Goal: Find specific page/section: Find specific page/section

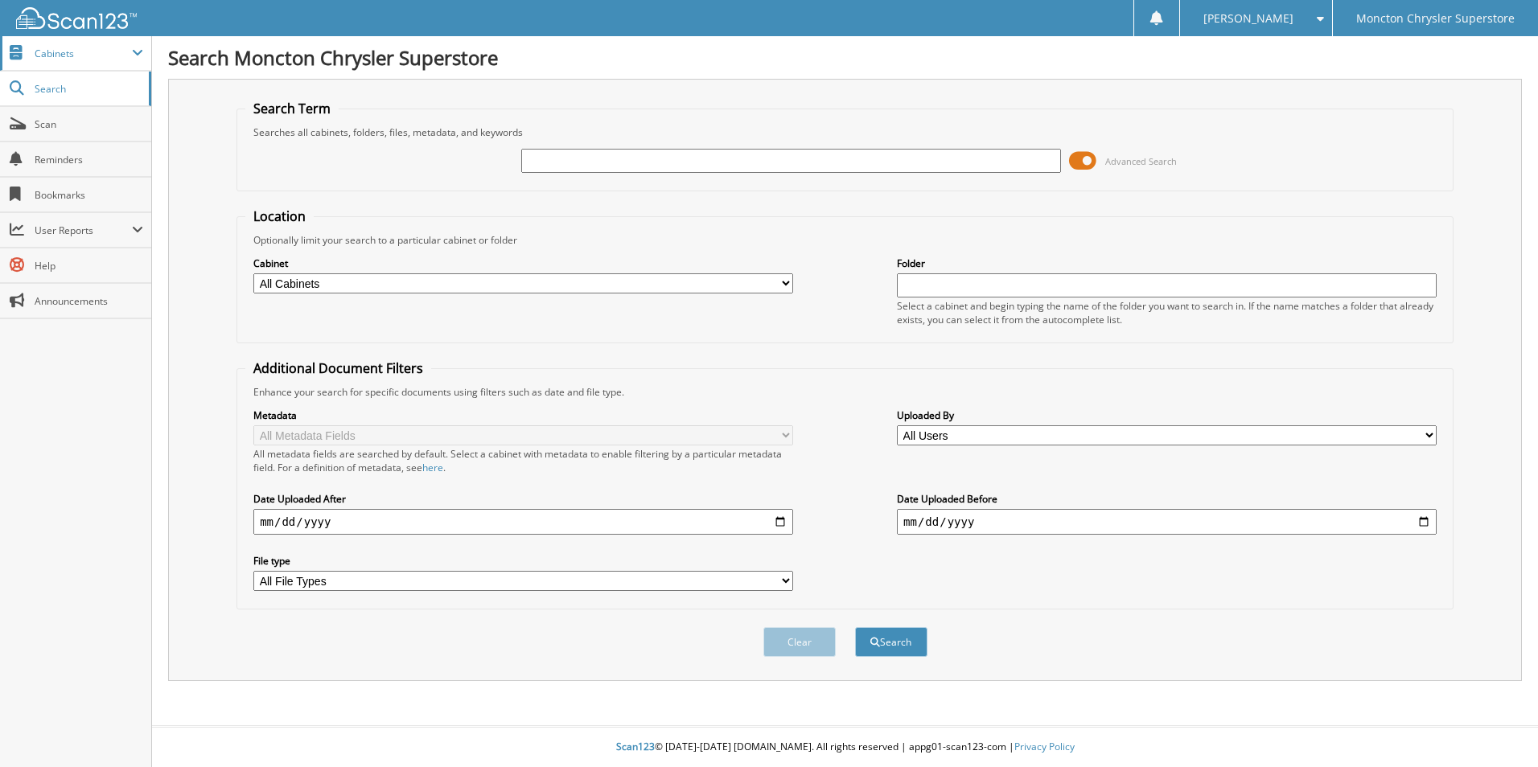
click at [79, 60] on span "Cabinets" at bounding box center [75, 53] width 151 height 35
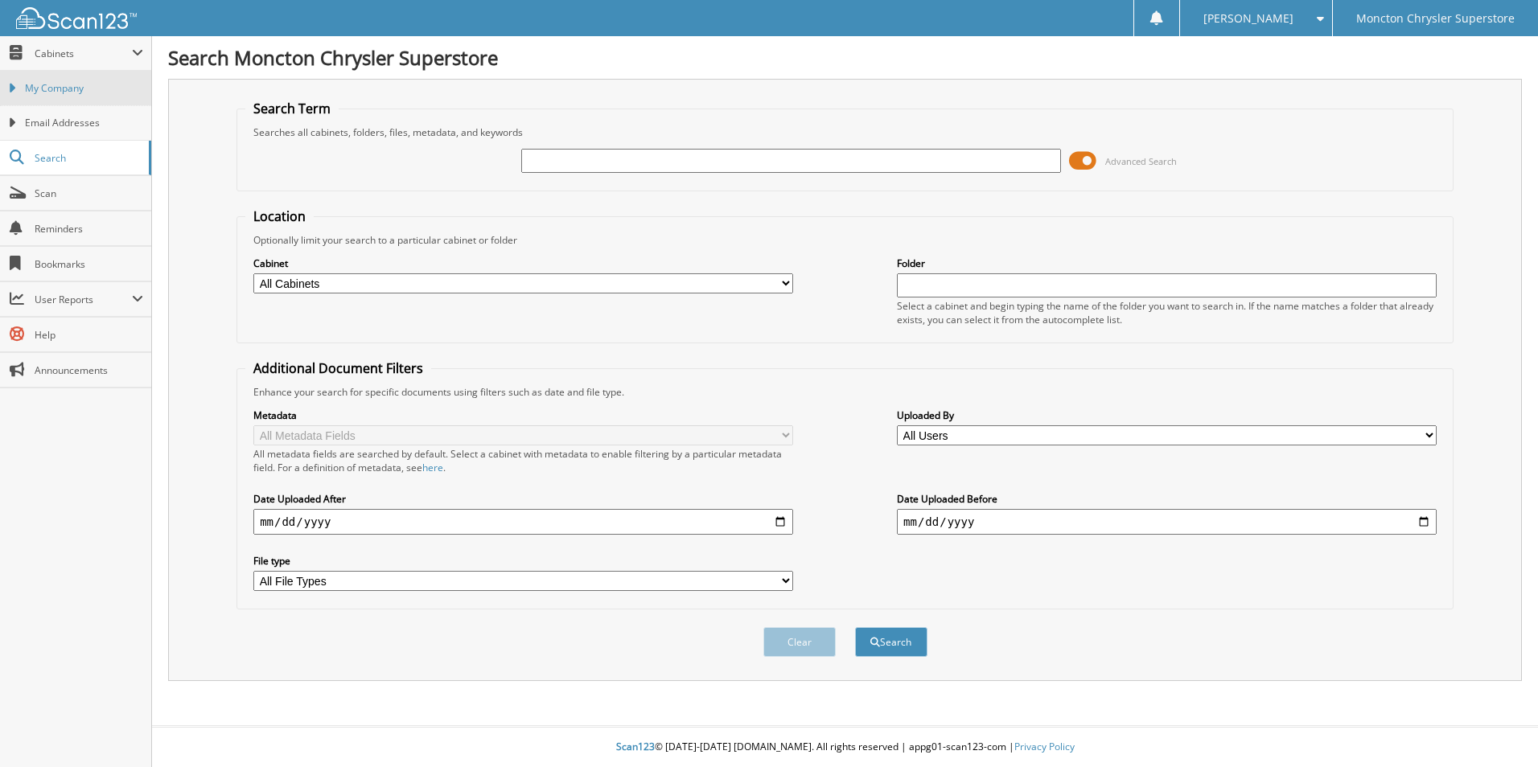
click at [72, 86] on span "My Company" at bounding box center [84, 88] width 118 height 14
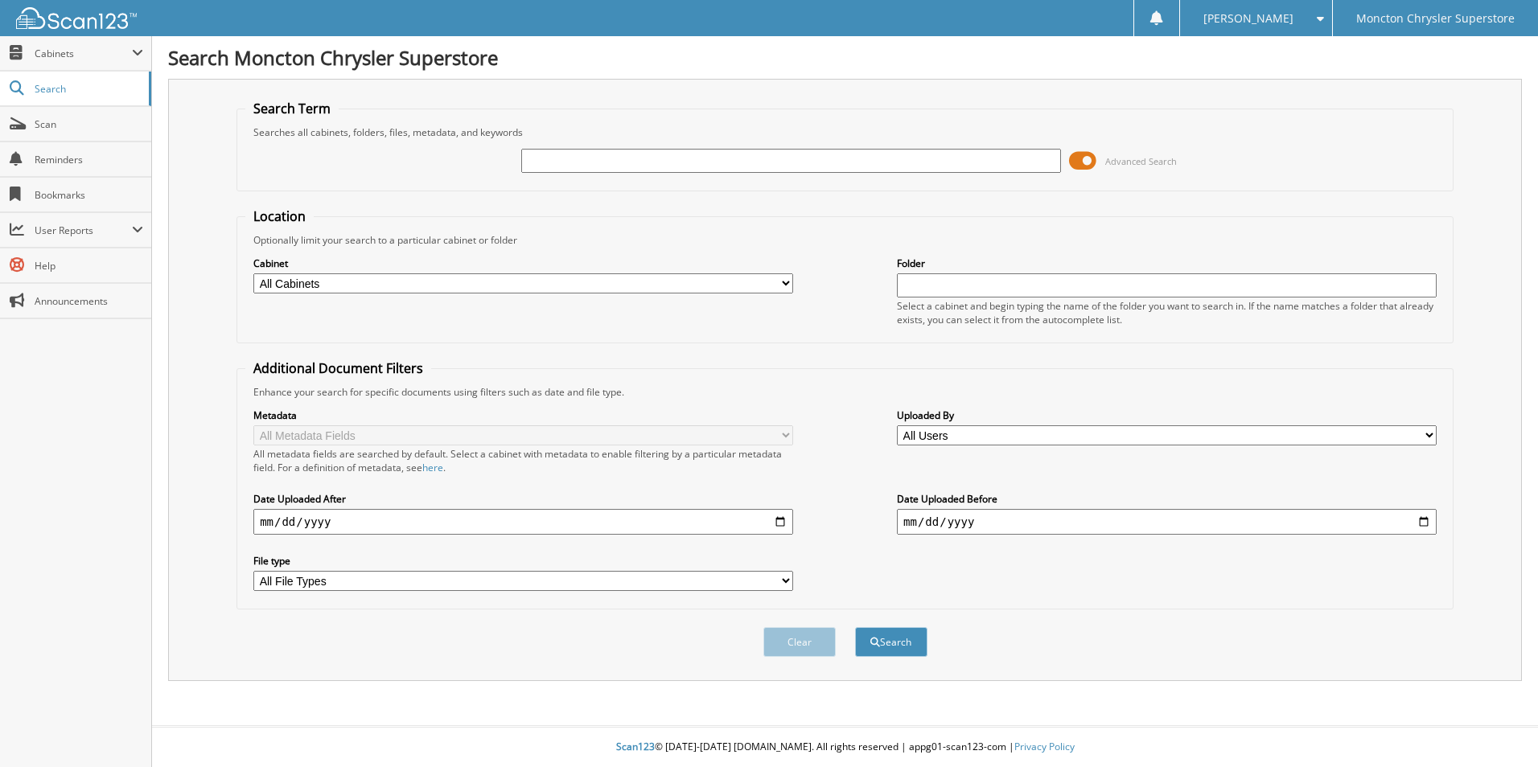
click at [643, 162] on input "text" at bounding box center [791, 161] width 540 height 24
type input "508559"
click at [855, 627] on button "Search" at bounding box center [891, 642] width 72 height 30
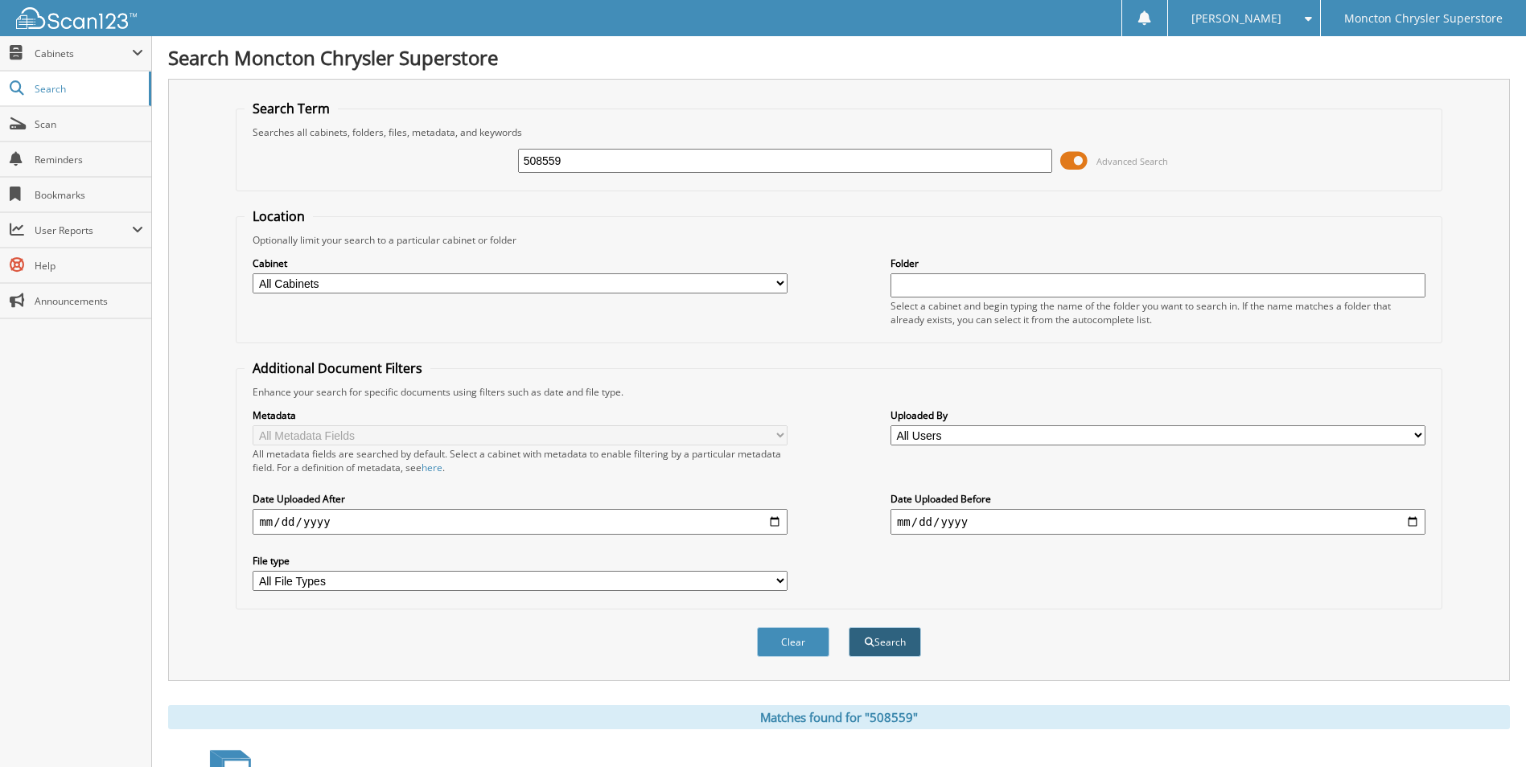
click at [872, 643] on span "submit" at bounding box center [869, 643] width 10 height 10
click at [133, 52] on span at bounding box center [137, 53] width 11 height 13
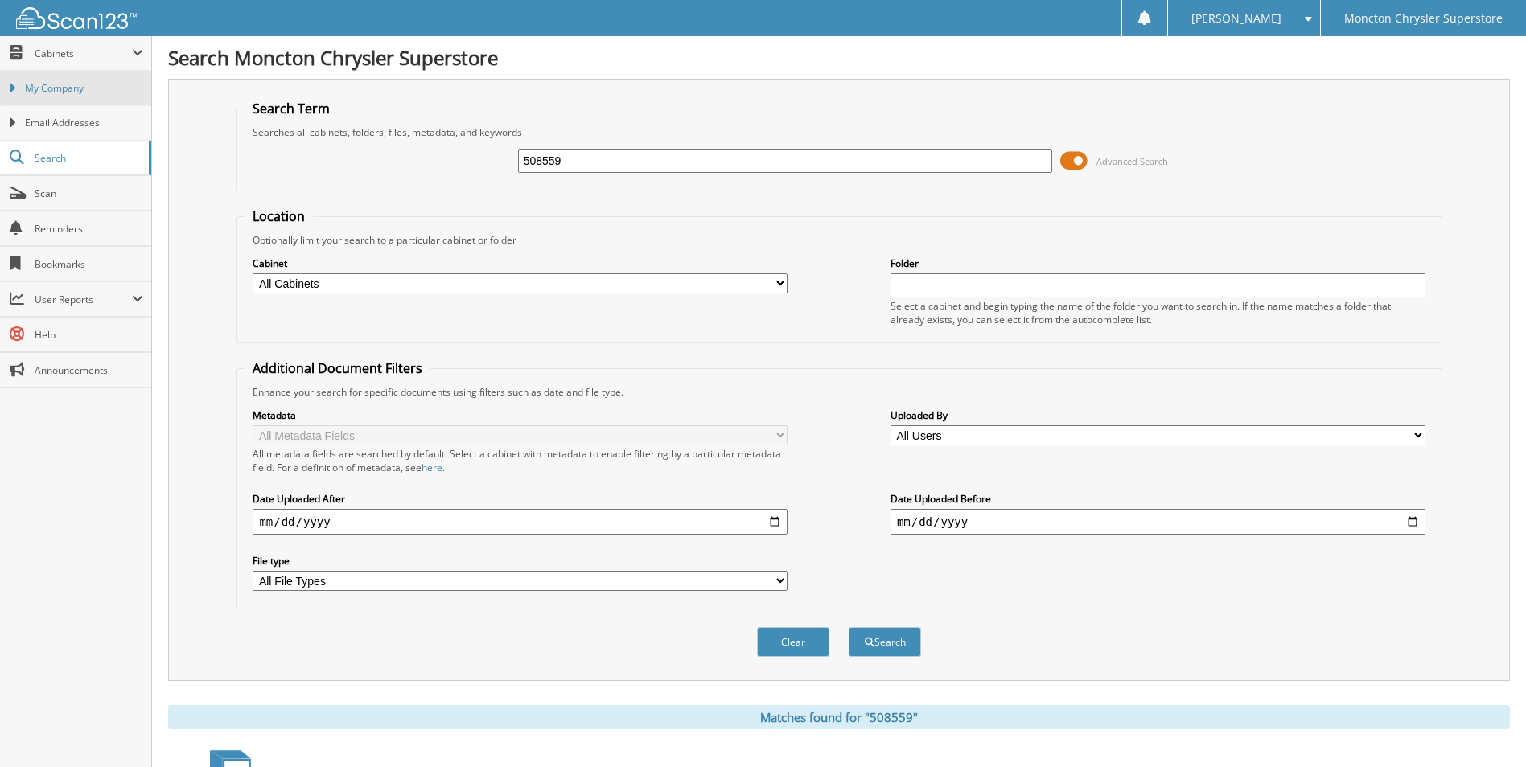
click at [87, 82] on span "My Company" at bounding box center [84, 88] width 118 height 14
